Goal: Check status: Check status

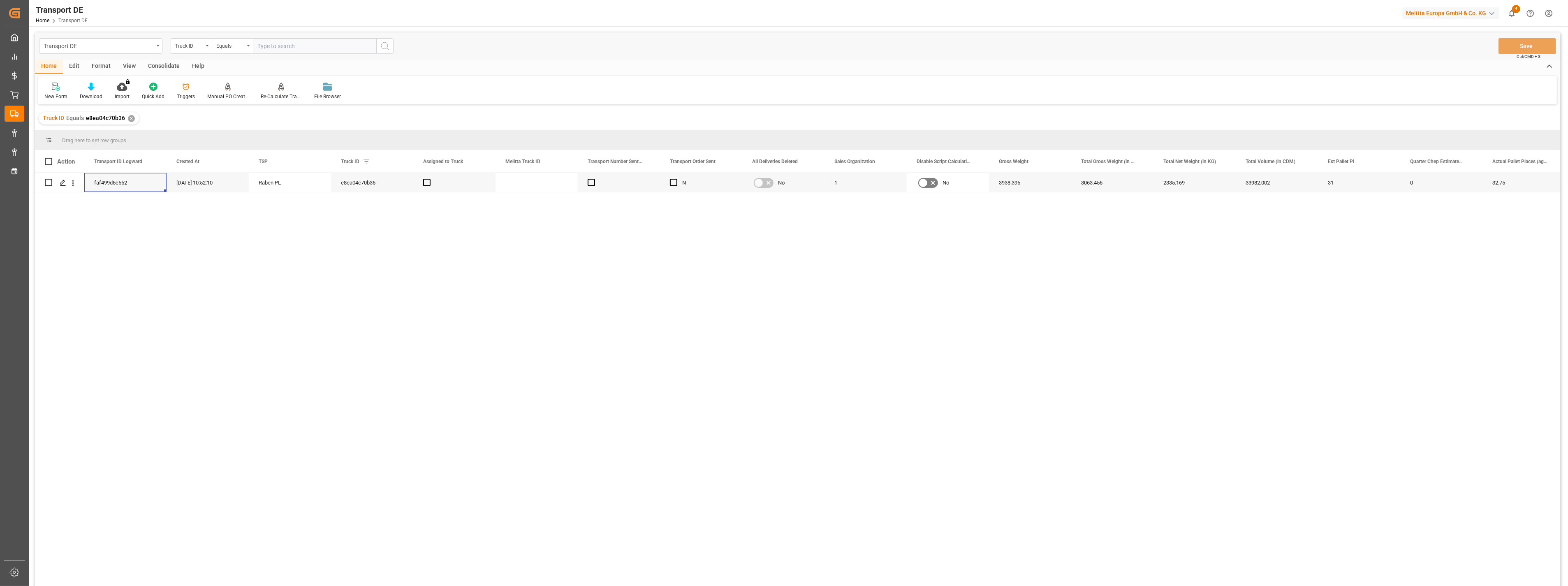
click at [612, 504] on div "faf499d6e552 [DATE] 10:52:10 [PERSON_NAME] e8ea04c70b36 N No 1 No 3938.395 3063…" at bounding box center [823, 382] width 1476 height 419
click at [409, 286] on div "faf499d6e552 [DATE] 10:52:10 [PERSON_NAME] e8ea04c70b36 N No 1 No 3938.395 3063…" at bounding box center [823, 382] width 1476 height 419
